Goal: Navigation & Orientation: Find specific page/section

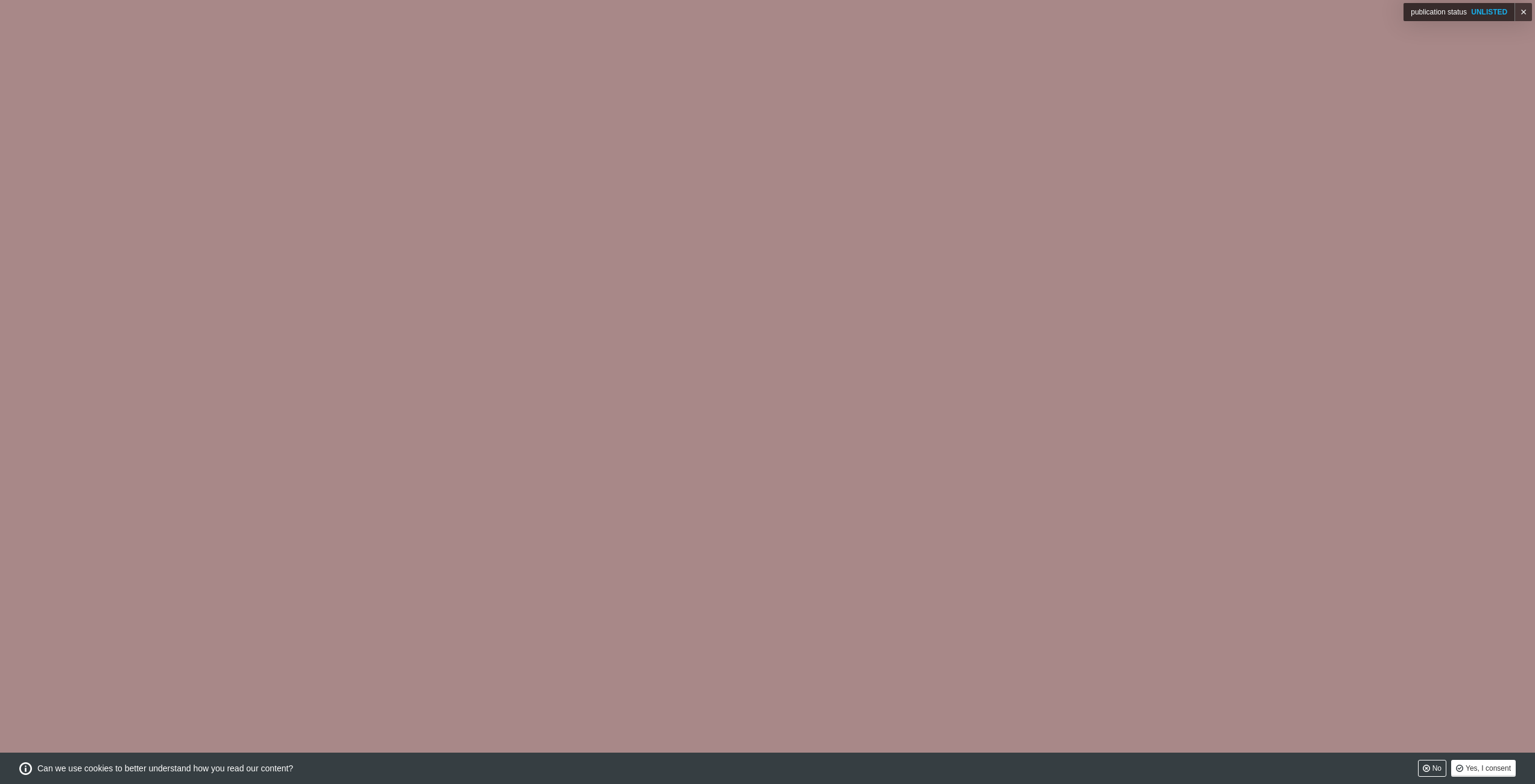
scroll to position [6861, 0]
click at [985, 402] on div at bounding box center [767, 392] width 1535 height 30
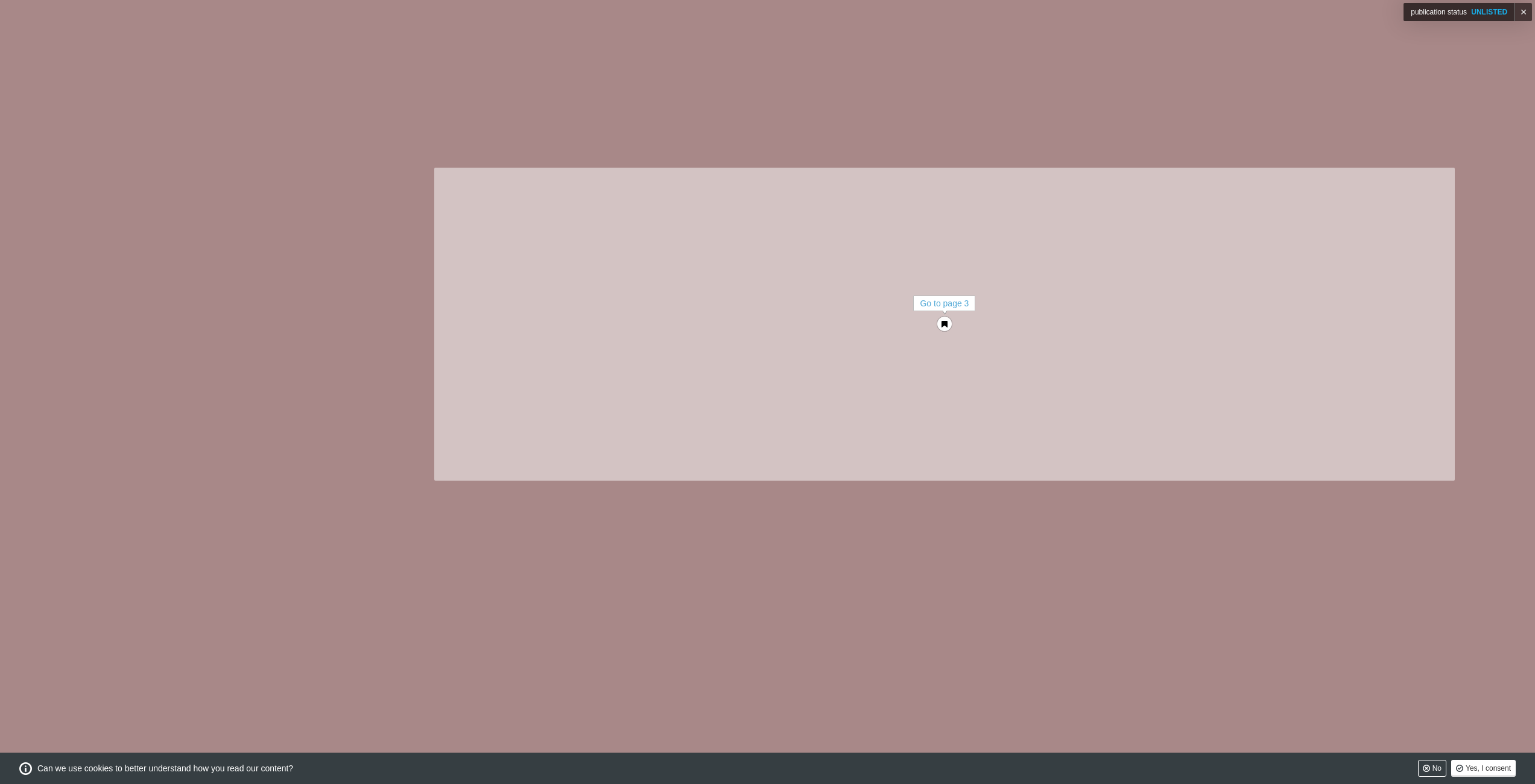
click at [869, 322] on link "Go to page 3" at bounding box center [945, 324] width 1021 height 313
